Goal: Transaction & Acquisition: Purchase product/service

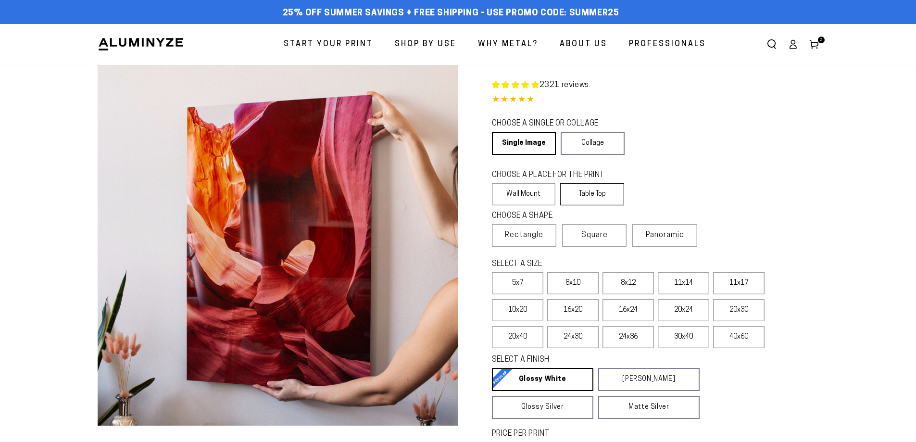
select select "**********"
click at [588, 192] on label "Table Top" at bounding box center [592, 194] width 64 height 22
click at [595, 195] on label "Table Top" at bounding box center [592, 194] width 64 height 22
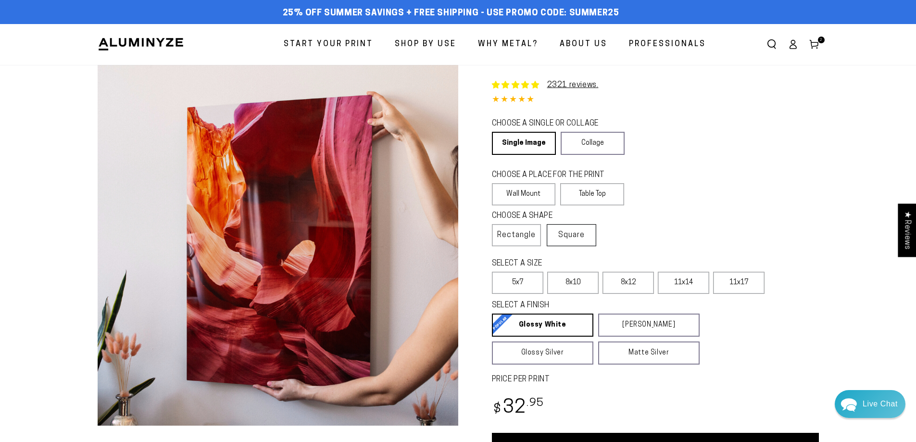
click at [571, 234] on span "Square" at bounding box center [571, 235] width 26 height 12
click at [626, 277] on label "5x5" at bounding box center [627, 283] width 51 height 22
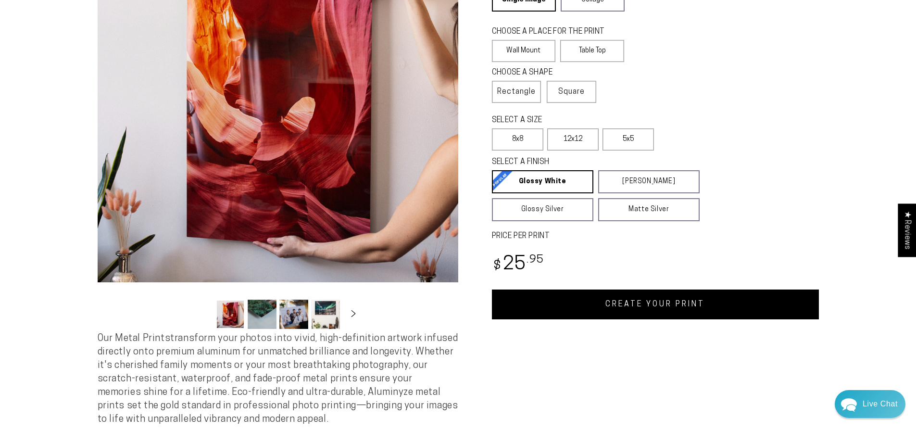
scroll to position [144, 0]
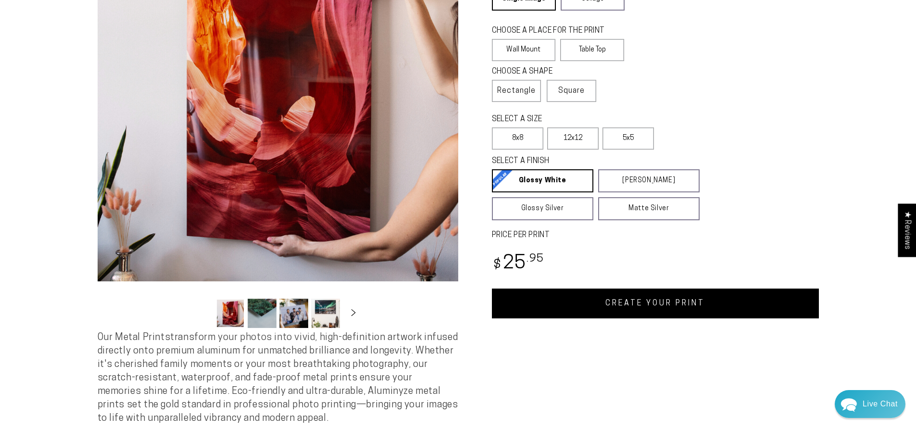
click at [621, 306] on link "CREATE YOUR PRINT" at bounding box center [655, 303] width 327 height 30
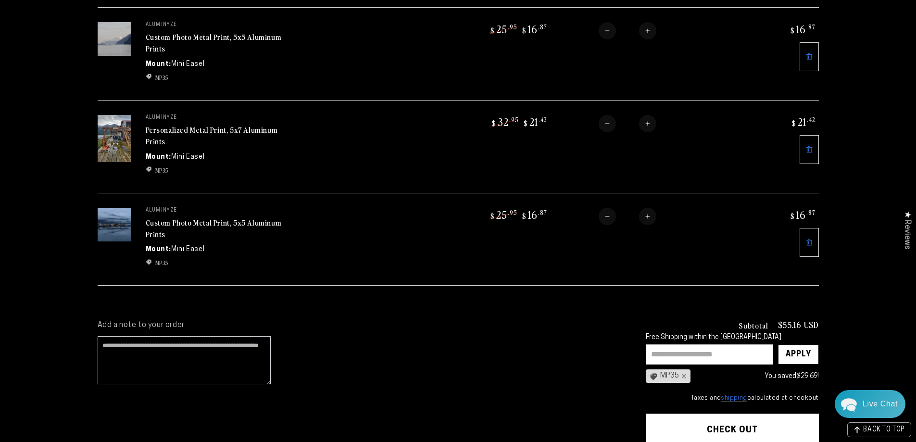
scroll to position [144, 0]
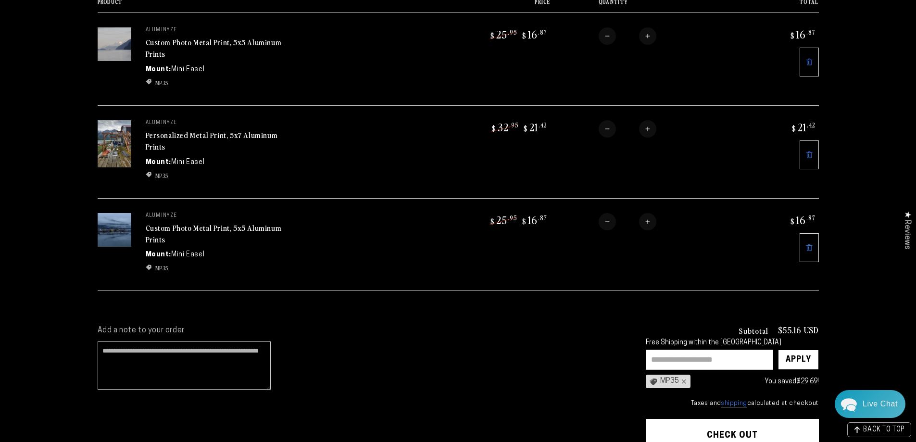
click at [118, 230] on img at bounding box center [115, 230] width 34 height 34
click at [173, 223] on link "Custom Photo Metal Print, 5x5 Aluminum Prints" at bounding box center [214, 233] width 136 height 23
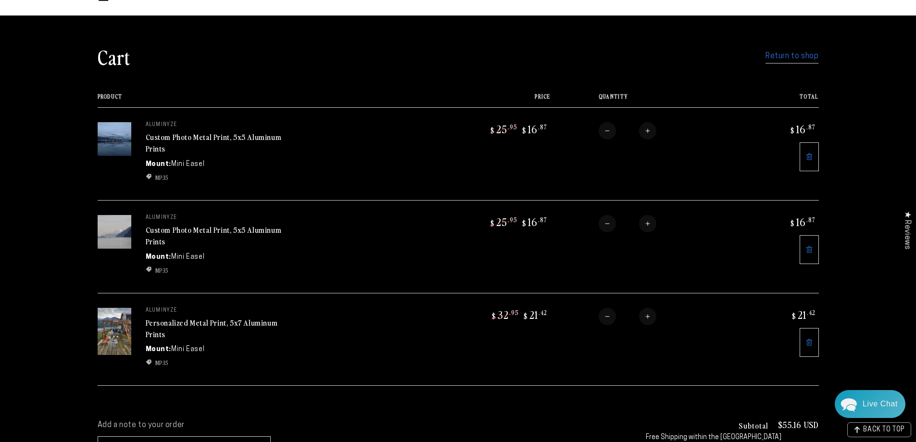
scroll to position [96, 0]
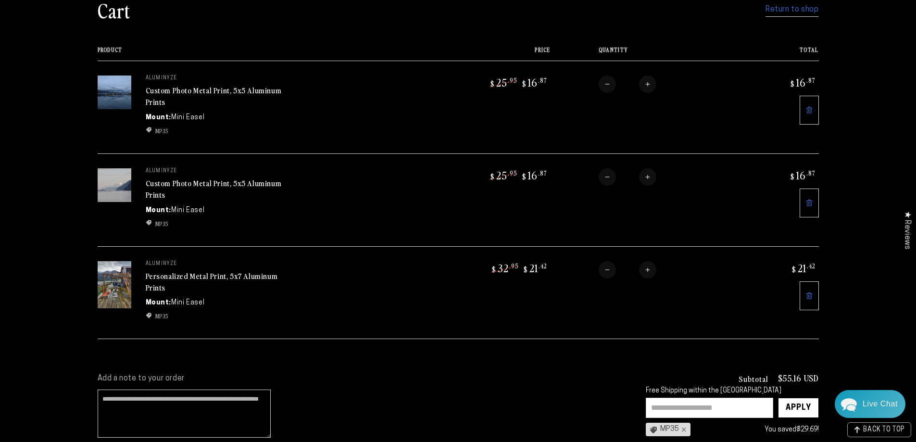
drag, startPoint x: 681, startPoint y: 402, endPoint x: 680, endPoint y: 397, distance: 5.8
click at [680, 400] on input "text" at bounding box center [709, 408] width 127 height 20
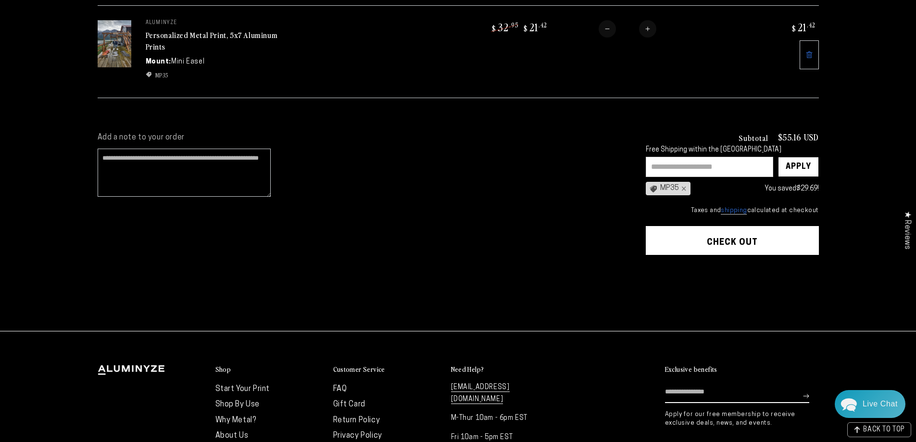
scroll to position [405, 0]
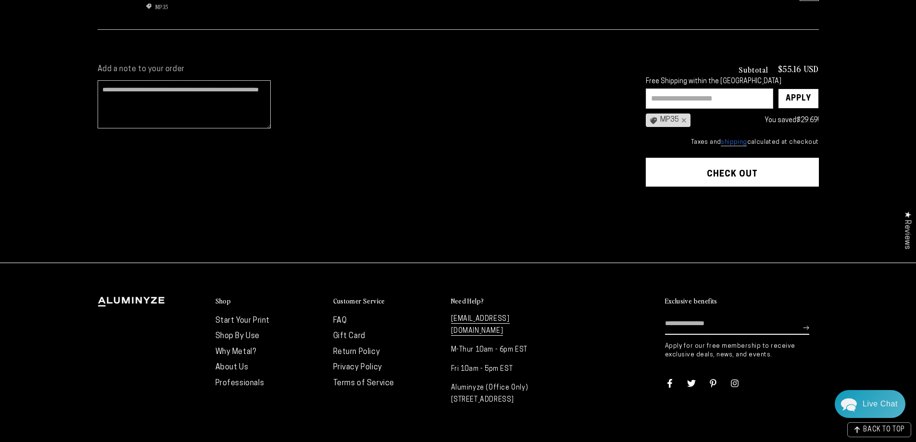
click at [752, 160] on button "Check out" at bounding box center [732, 172] width 173 height 29
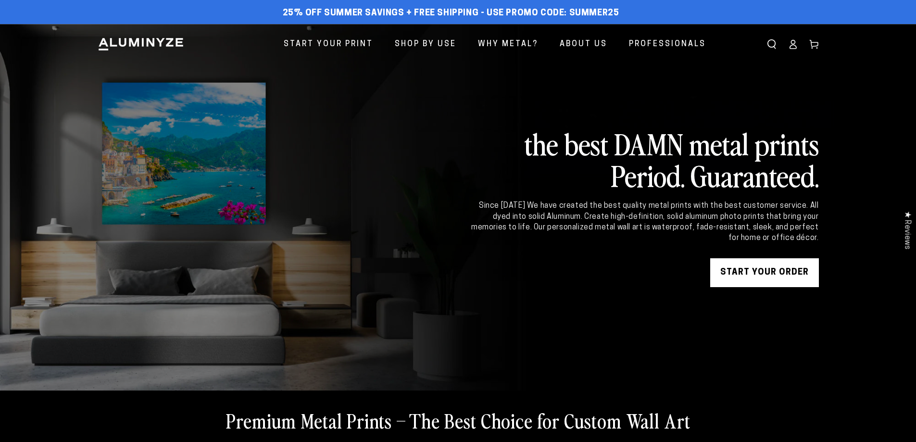
click at [817, 44] on icon at bounding box center [814, 44] width 10 height 10
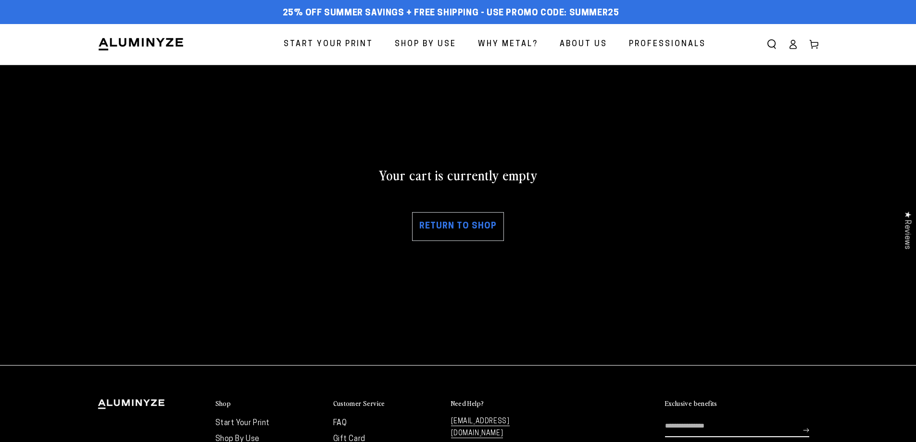
click at [796, 49] on icon at bounding box center [792, 47] width 6 height 4
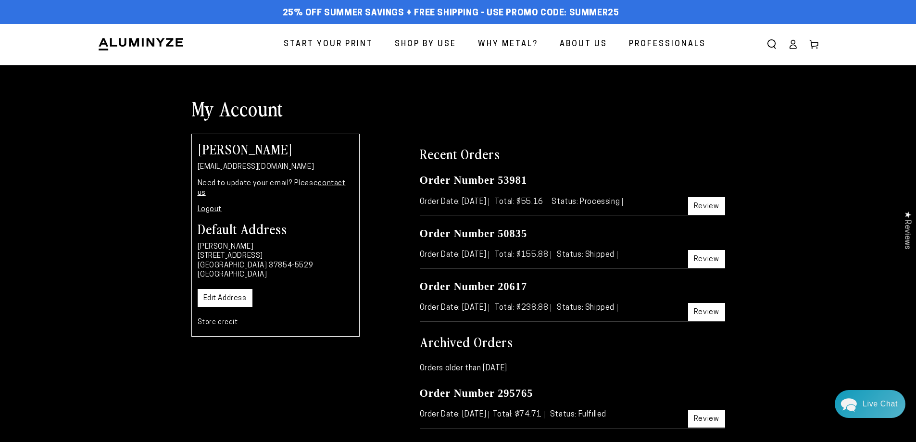
click at [211, 206] on link "Logout" at bounding box center [210, 209] width 25 height 7
